Goal: Task Accomplishment & Management: Use online tool/utility

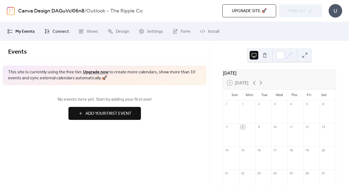
click at [57, 34] on span "Connect" at bounding box center [61, 31] width 17 height 7
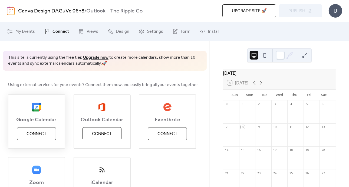
scroll to position [54, 0]
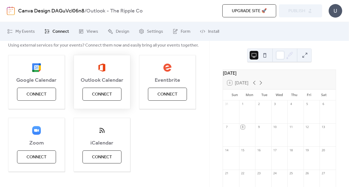
click at [105, 98] on span "Connect" at bounding box center [102, 94] width 20 height 7
click at [89, 93] on div "Outlook Calendar Connect" at bounding box center [102, 82] width 57 height 54
click at [143, 140] on div "Google Calendar Connect Outlook Calendar Connect Eventbrite Connect Zoom Connec…" at bounding box center [104, 113] width 193 height 117
click at [91, 91] on div "Outlook Calendar Connect" at bounding box center [102, 82] width 57 height 54
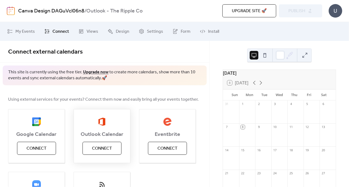
click at [93, 146] on span "Connect" at bounding box center [102, 148] width 20 height 7
click at [42, 148] on span "Connect" at bounding box center [37, 148] width 20 height 7
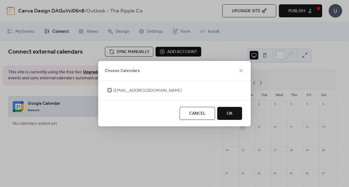
click at [127, 92] on span "[EMAIL_ADDRESS][DOMAIN_NAME]" at bounding box center [148, 90] width 69 height 7
click at [229, 115] on span "OK" at bounding box center [230, 114] width 6 height 7
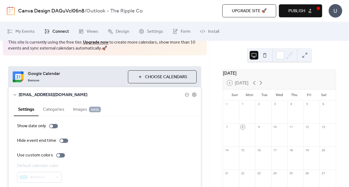
scroll to position [53, 0]
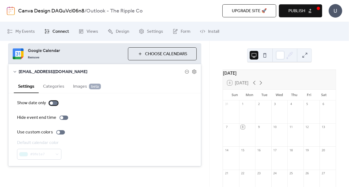
click at [56, 104] on div at bounding box center [53, 103] width 9 height 4
click at [56, 103] on div at bounding box center [55, 103] width 3 height 3
click at [61, 133] on div at bounding box center [60, 132] width 9 height 4
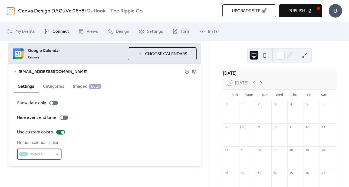
click at [49, 153] on span "#9fe1e7" at bounding box center [41, 154] width 23 height 7
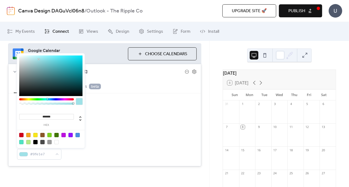
click at [78, 134] on div at bounding box center [78, 135] width 4 height 4
type input "*******"
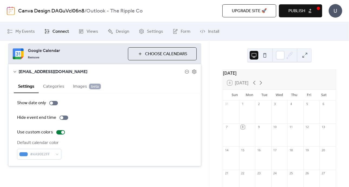
click at [95, 145] on div "Default calendar color #4A90E2FF" at bounding box center [105, 150] width 176 height 20
click at [62, 133] on div at bounding box center [62, 132] width 3 height 3
click at [57, 87] on button "Categories" at bounding box center [54, 85] width 30 height 13
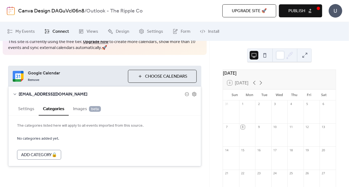
click at [24, 109] on button "Settings" at bounding box center [26, 108] width 25 height 13
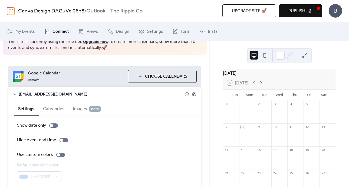
click at [17, 94] on icon at bounding box center [15, 94] width 4 height 4
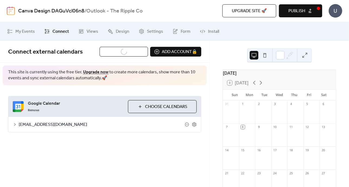
scroll to position [0, 0]
click at [301, 10] on span "Publish" at bounding box center [297, 11] width 17 height 7
click at [306, 6] on button "Publish" at bounding box center [300, 10] width 43 height 13
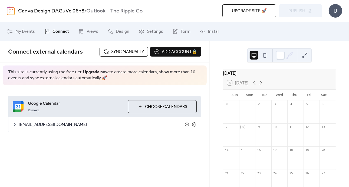
click at [34, 123] on span "[EMAIL_ADDRESS][DOMAIN_NAME]" at bounding box center [102, 125] width 166 height 7
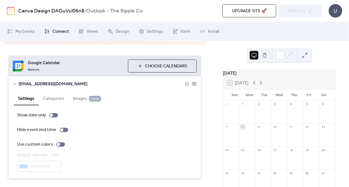
scroll to position [53, 0]
